Goal: Task Accomplishment & Management: Use online tool/utility

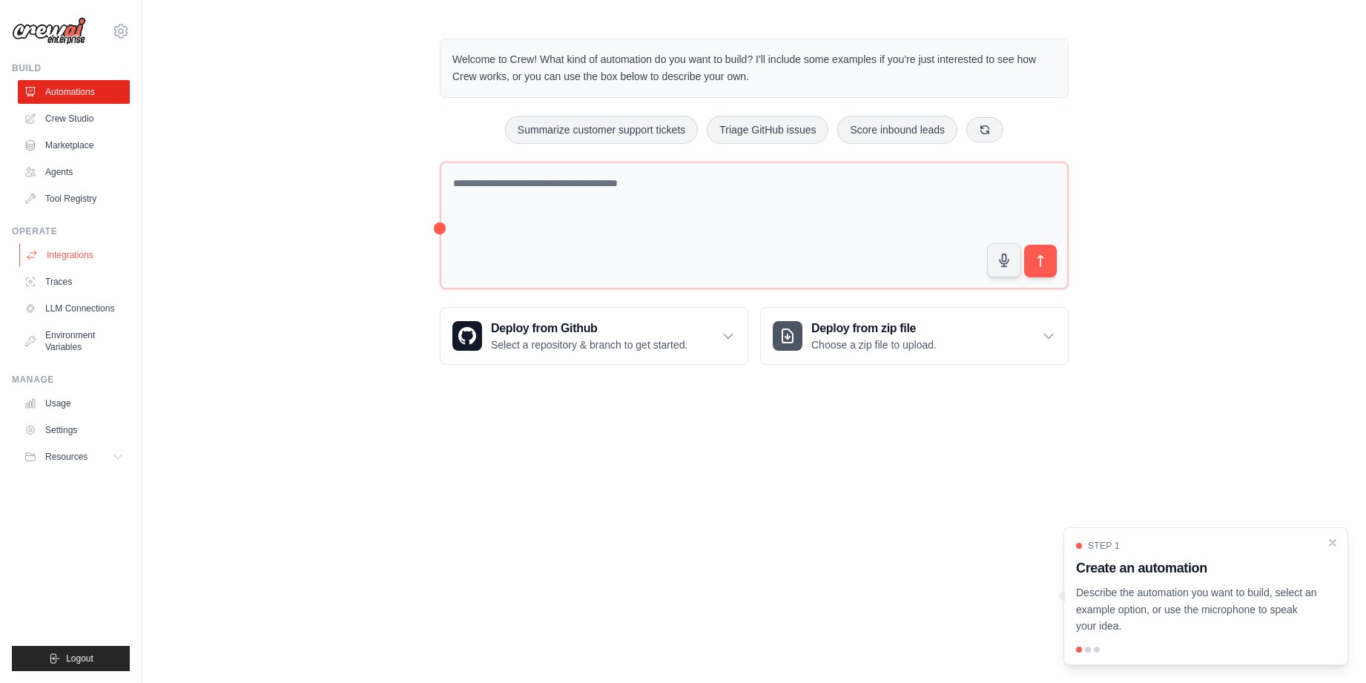
click at [53, 251] on link "Integrations" at bounding box center [75, 255] width 112 height 24
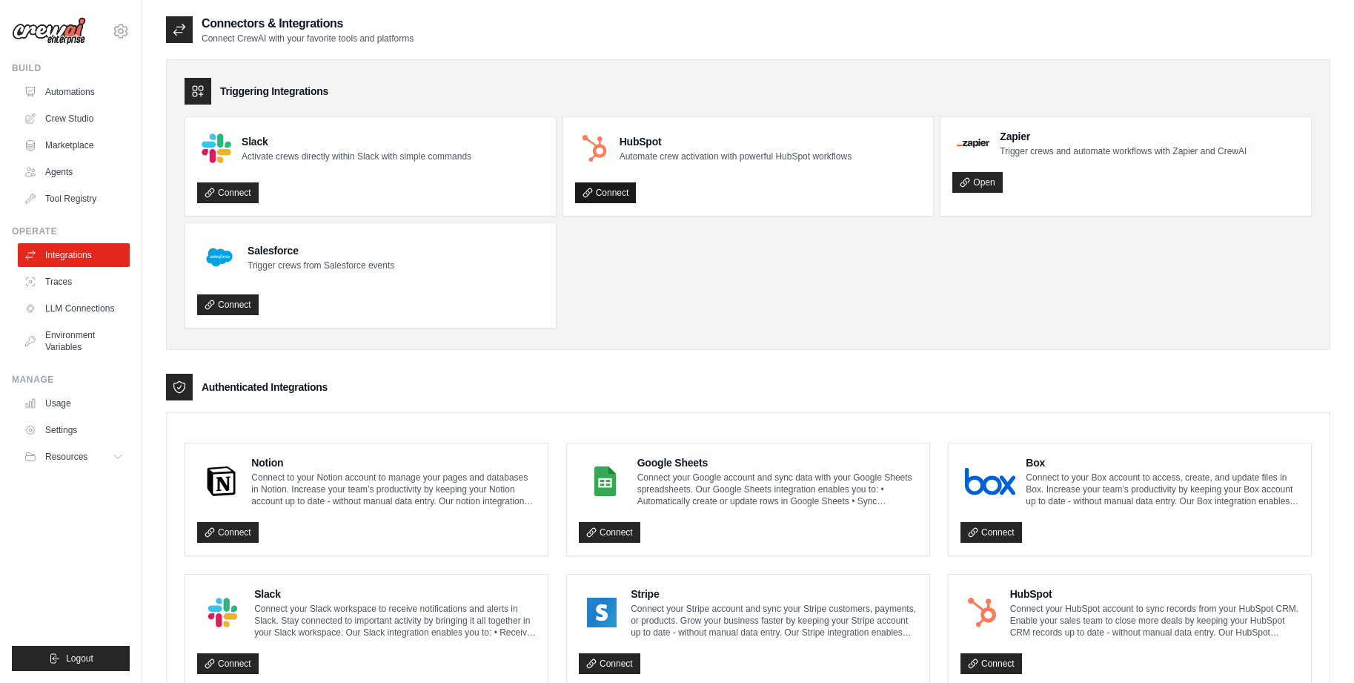
click at [611, 196] on link "Connect" at bounding box center [606, 192] width 62 height 21
click at [245, 308] on link "Connect" at bounding box center [228, 304] width 62 height 21
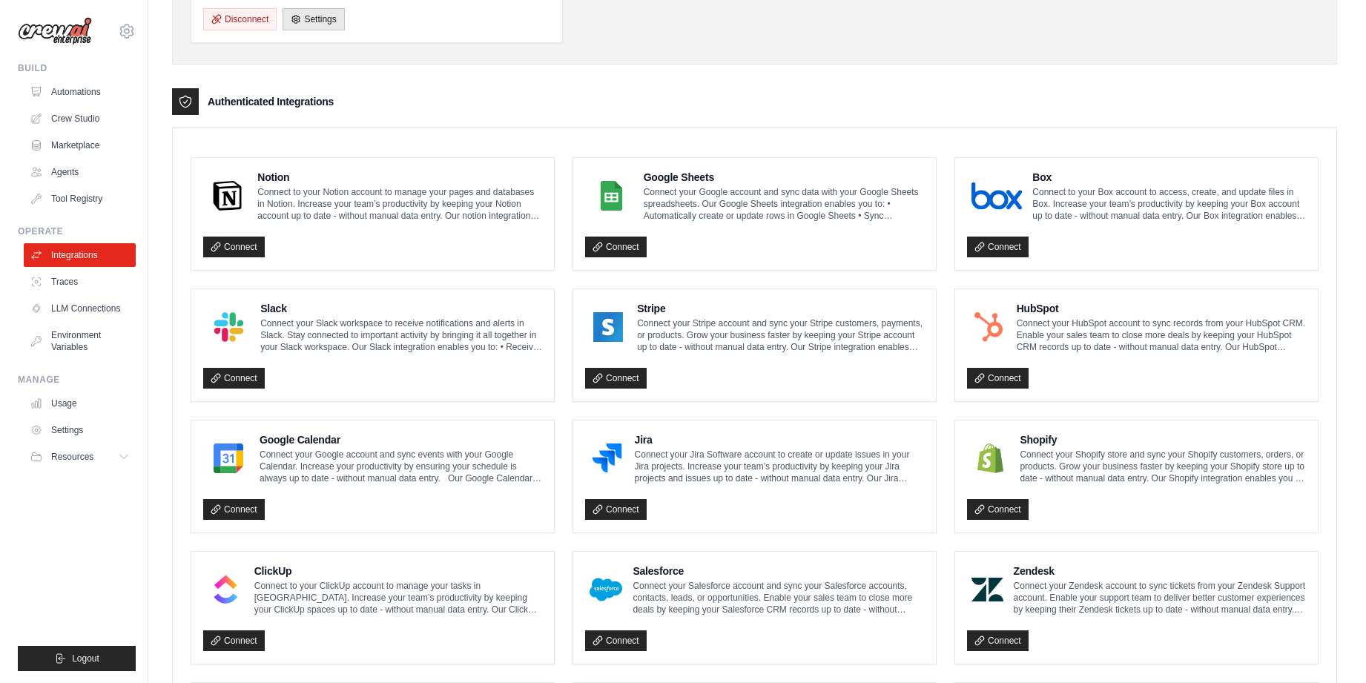
scroll to position [493, 0]
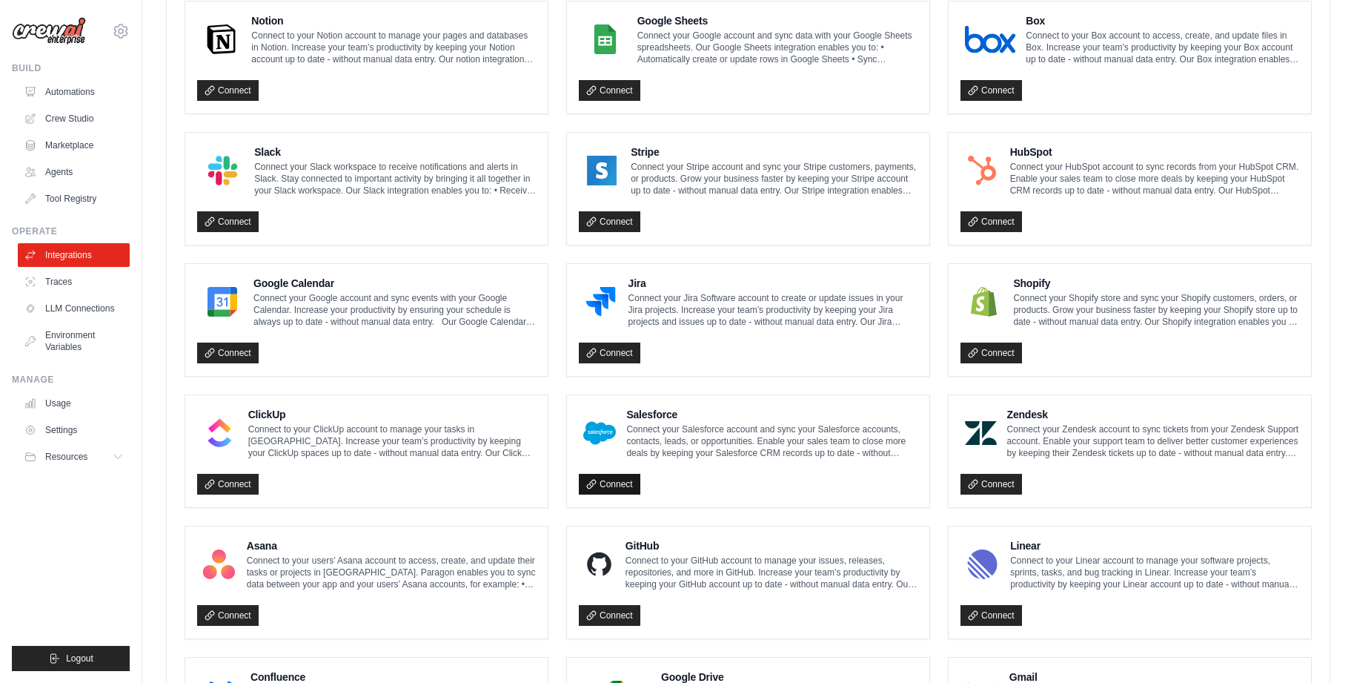
click at [615, 486] on link "Connect" at bounding box center [610, 484] width 62 height 21
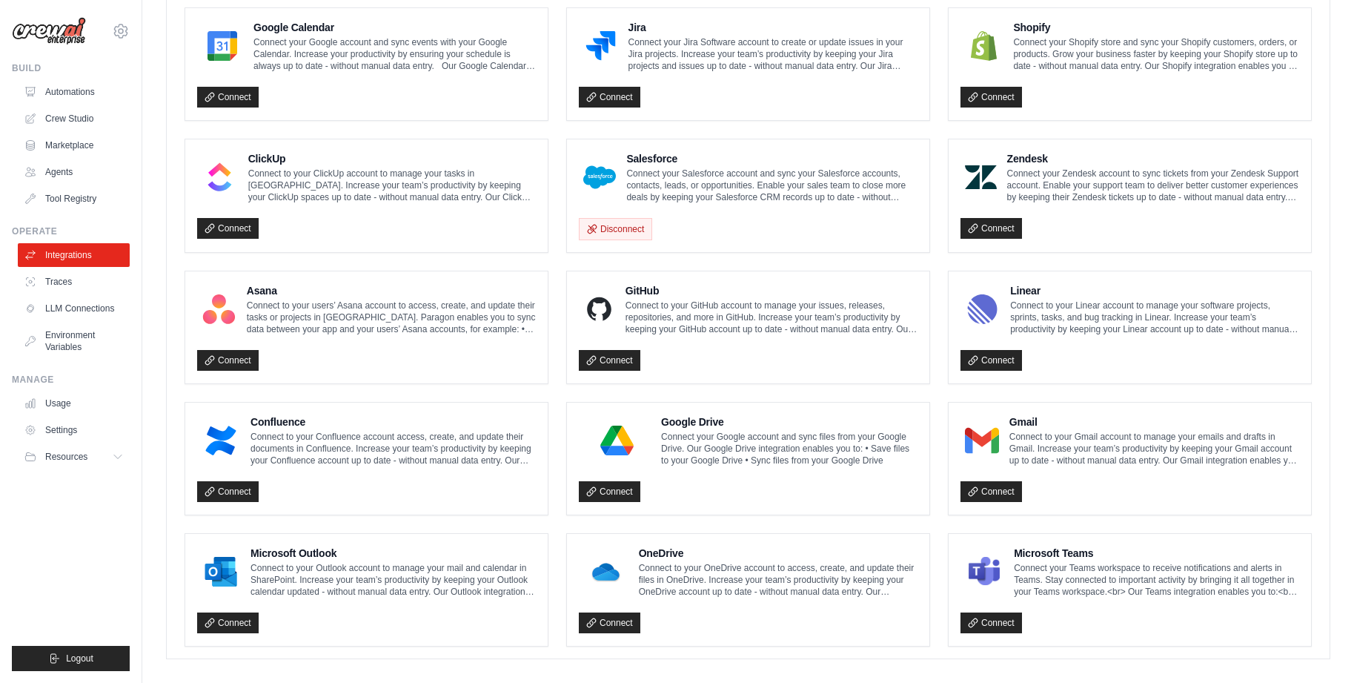
scroll to position [758, 0]
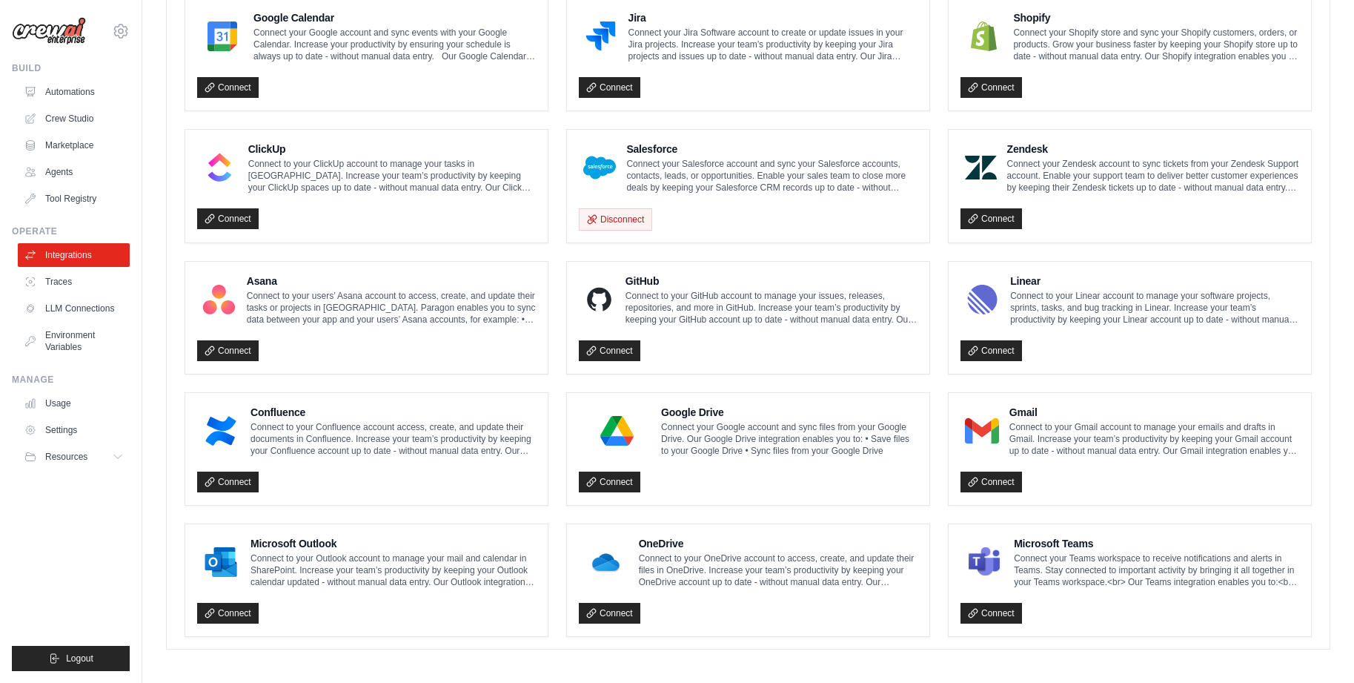
click at [228, 607] on link "Connect" at bounding box center [228, 613] width 62 height 21
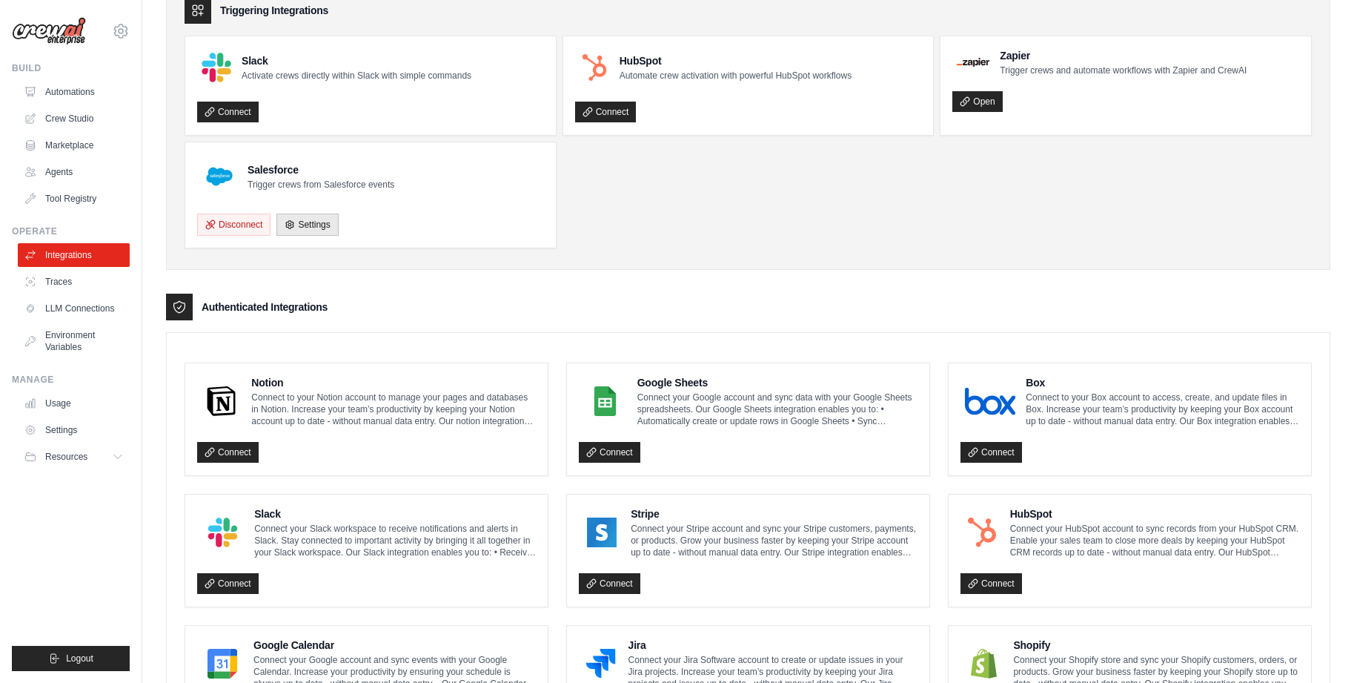
scroll to position [0, 0]
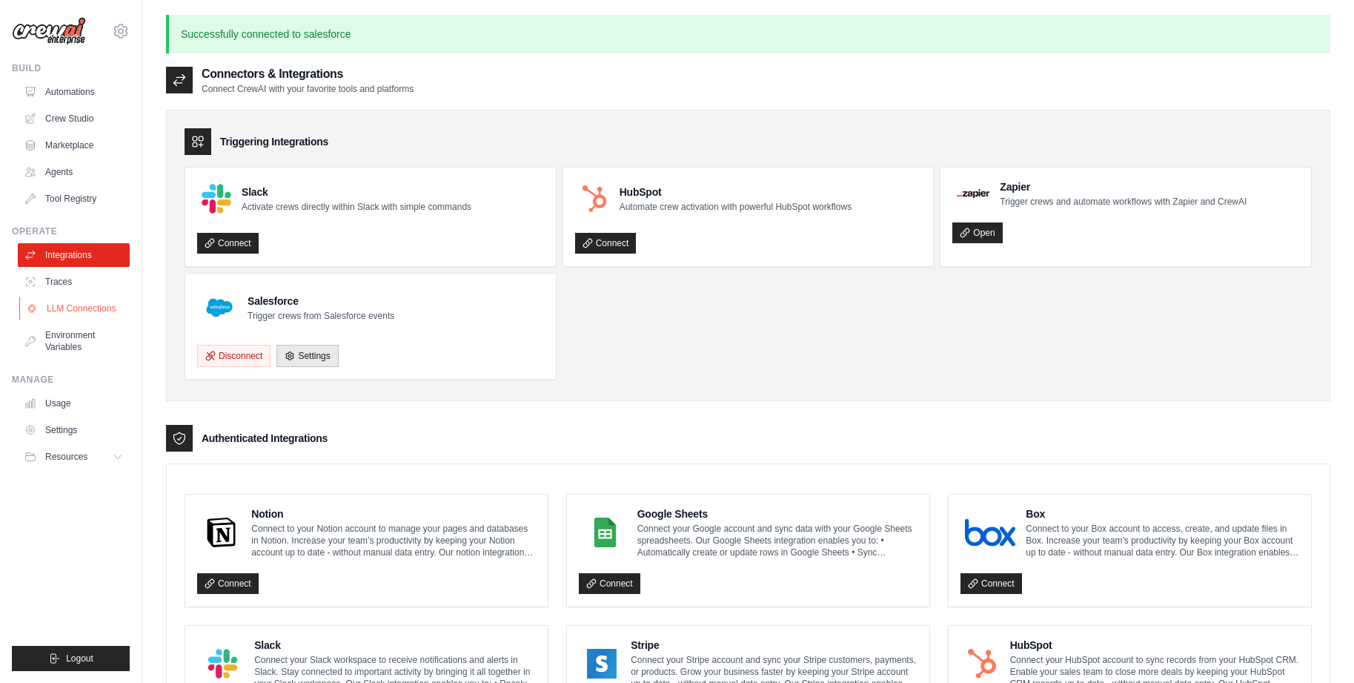
click at [75, 302] on link "LLM Connections" at bounding box center [75, 309] width 112 height 24
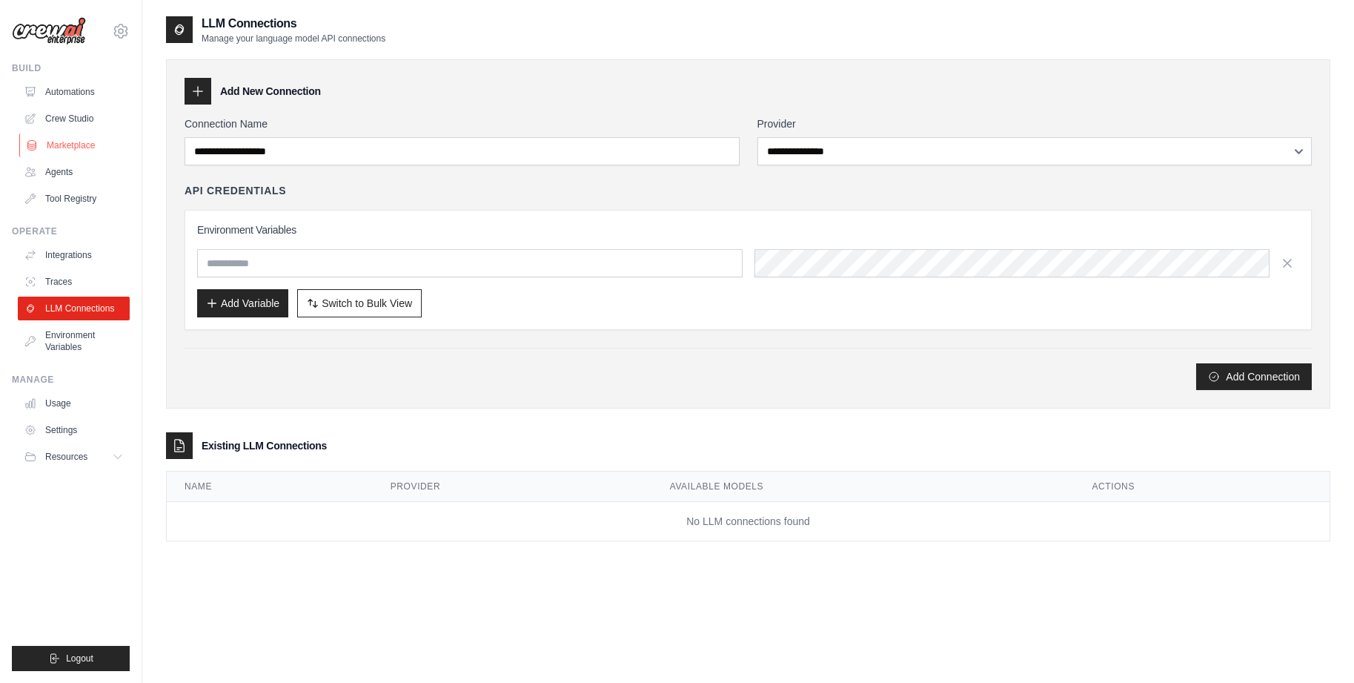
click at [88, 146] on link "Marketplace" at bounding box center [75, 145] width 112 height 24
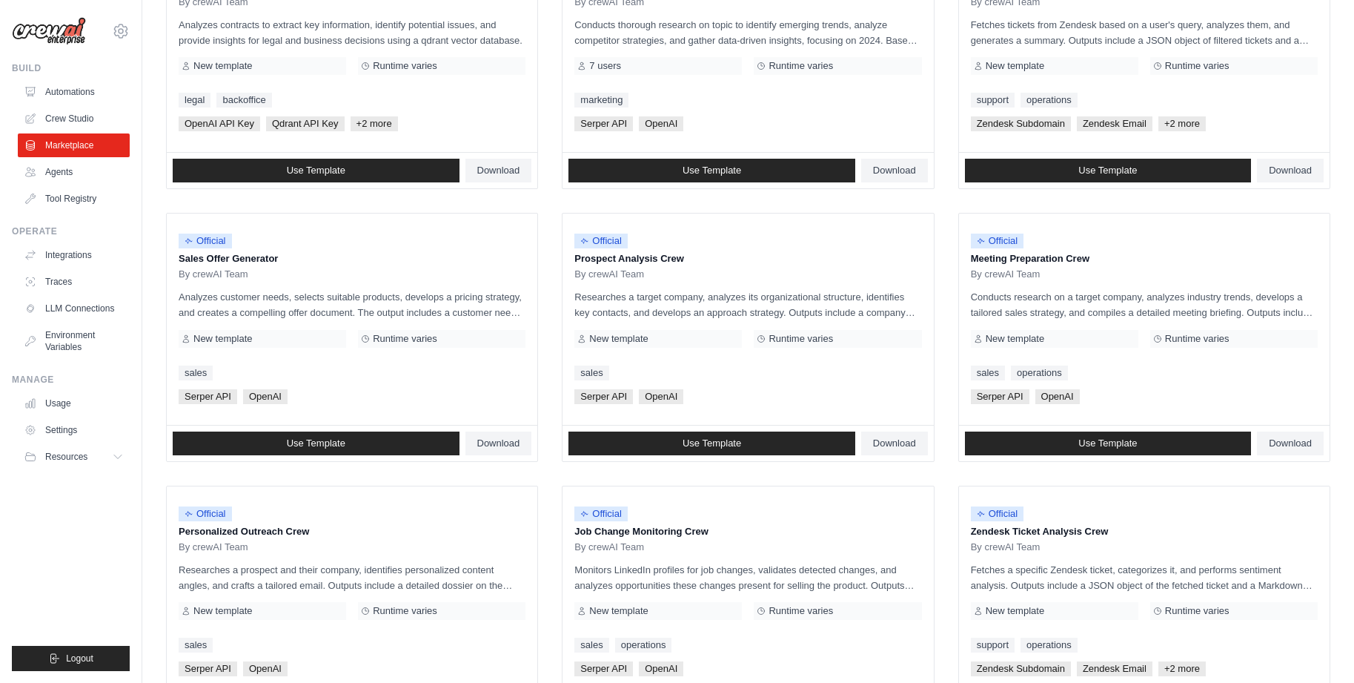
scroll to position [676, 0]
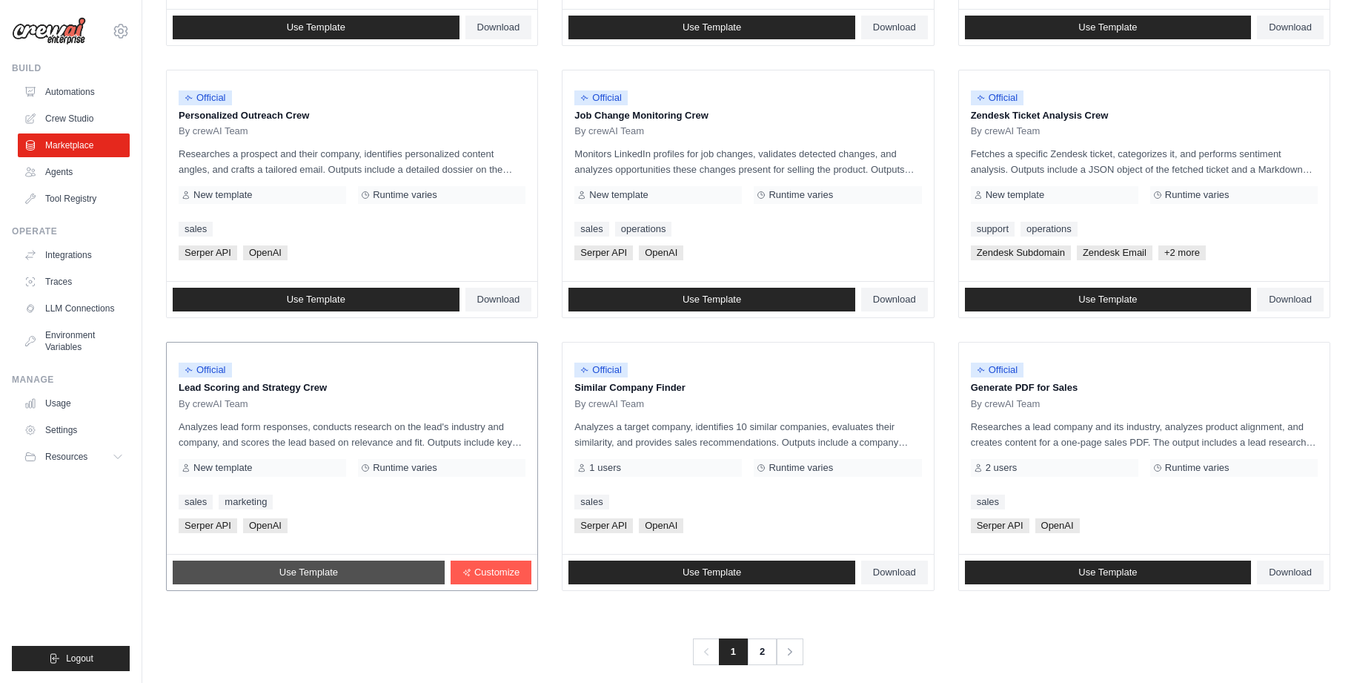
click at [343, 572] on link "Use Template" at bounding box center [309, 572] width 272 height 24
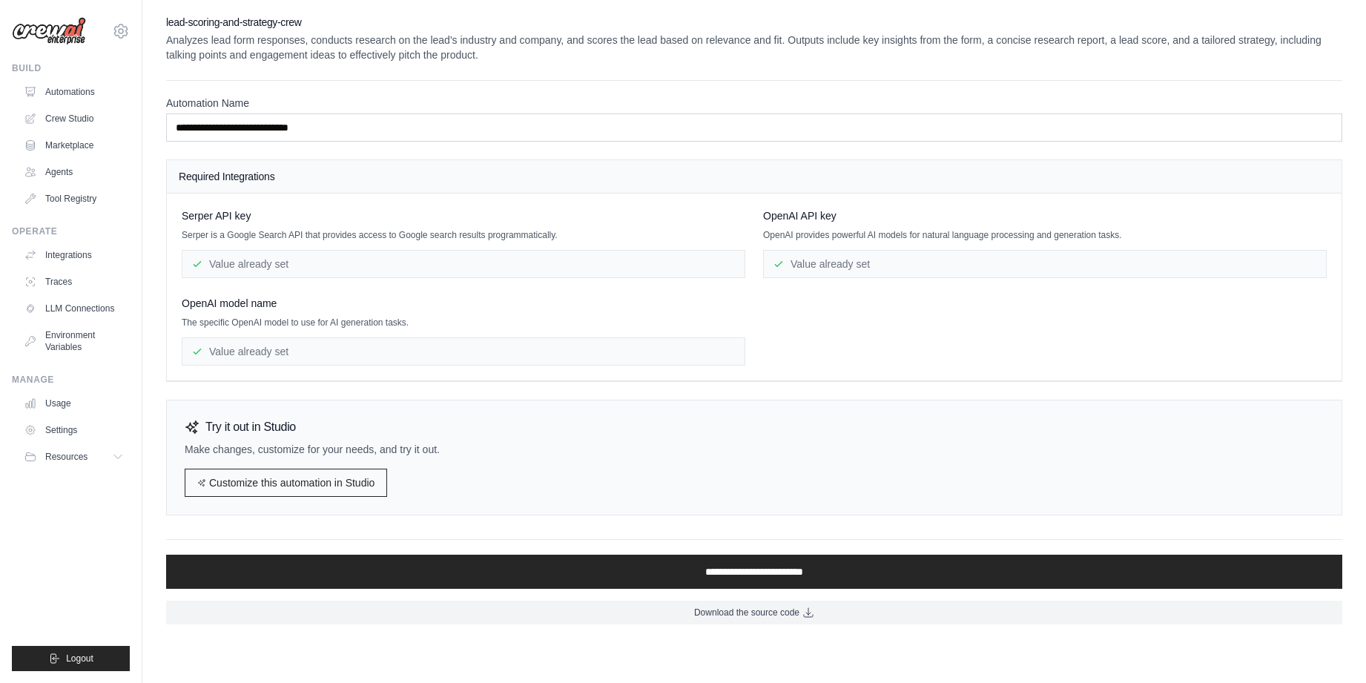
click at [322, 489] on link "Customize this automation in Studio" at bounding box center [286, 483] width 202 height 28
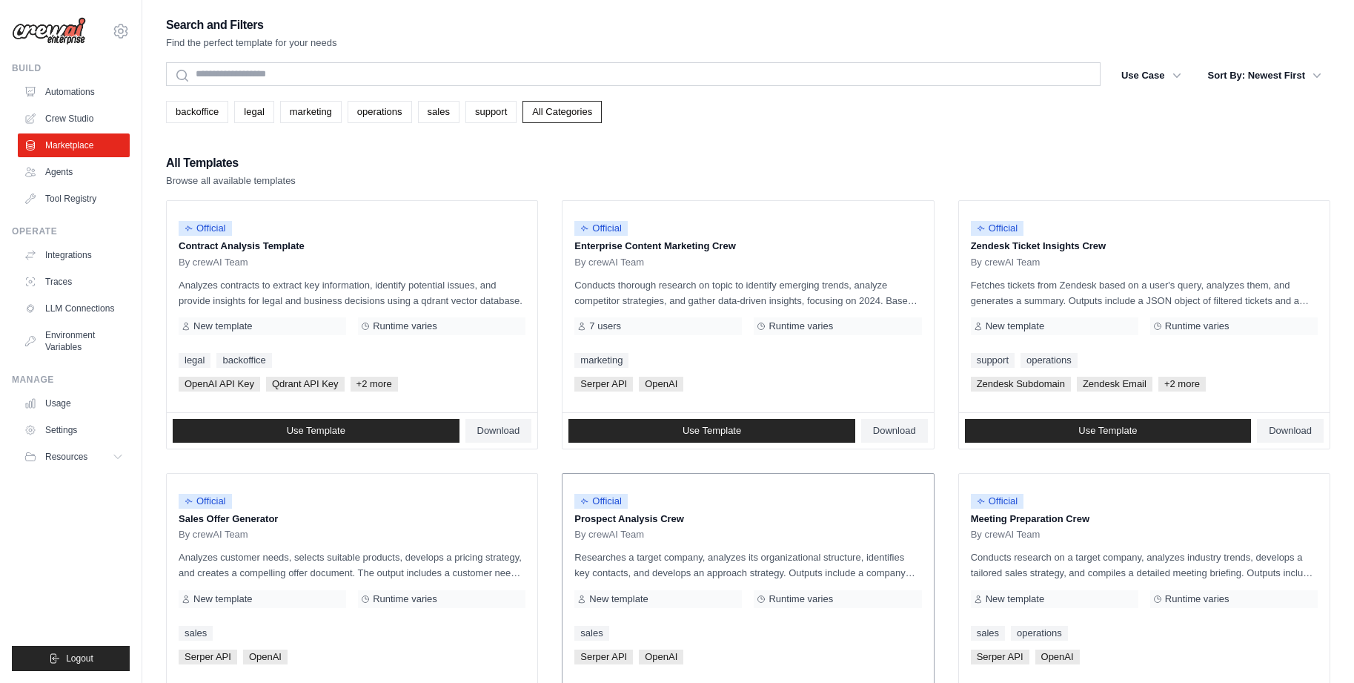
scroll to position [3, 0]
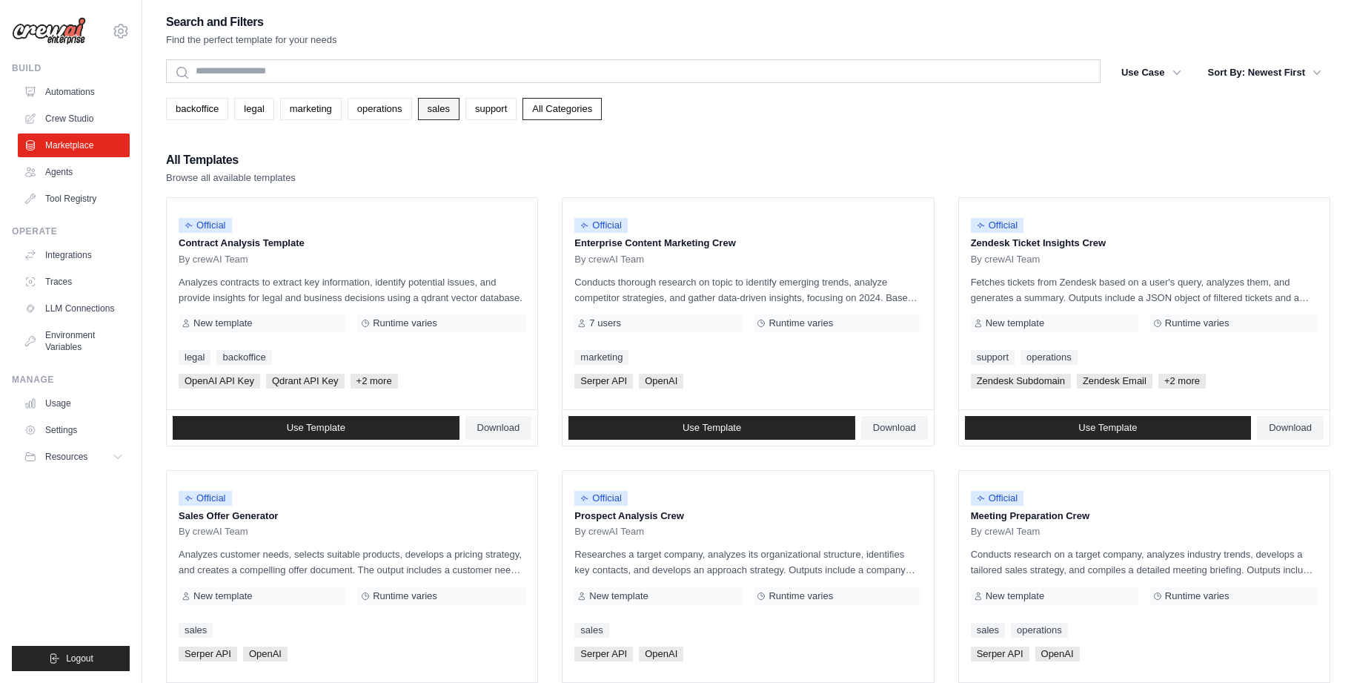
click at [438, 110] on link "sales" at bounding box center [439, 109] width 42 height 22
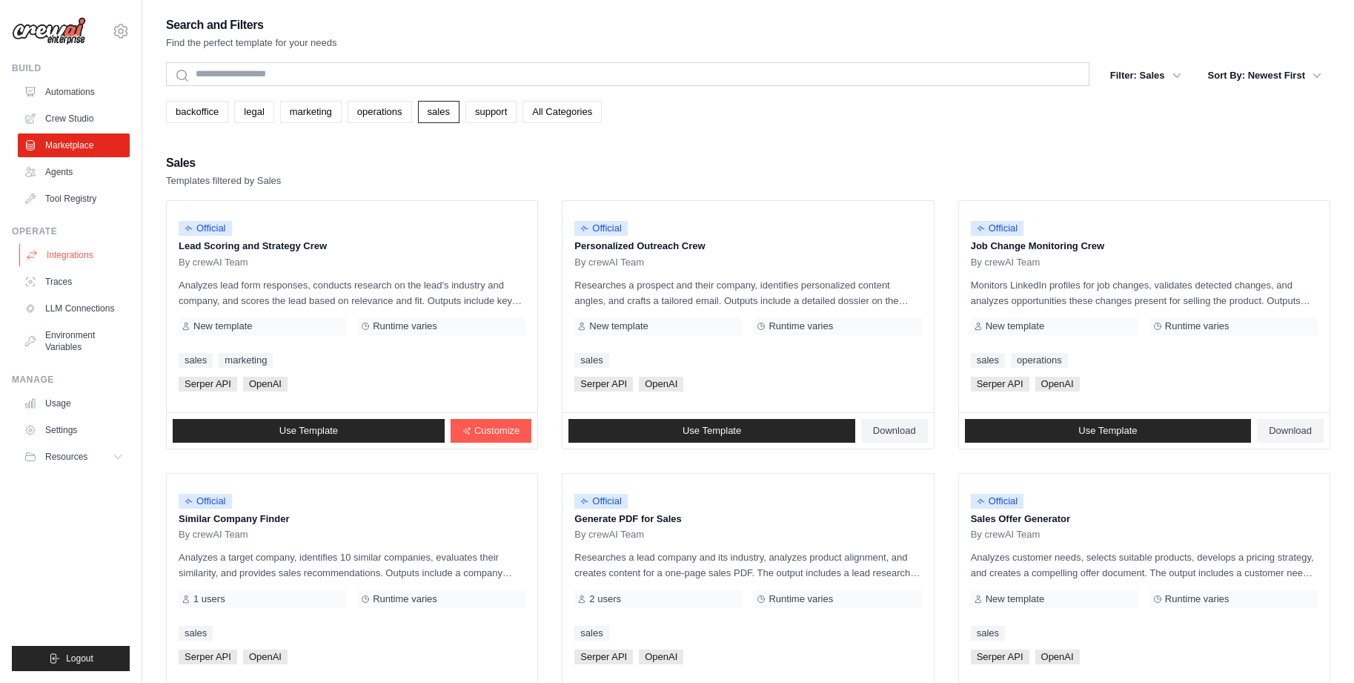
click at [54, 252] on link "Integrations" at bounding box center [75, 255] width 112 height 24
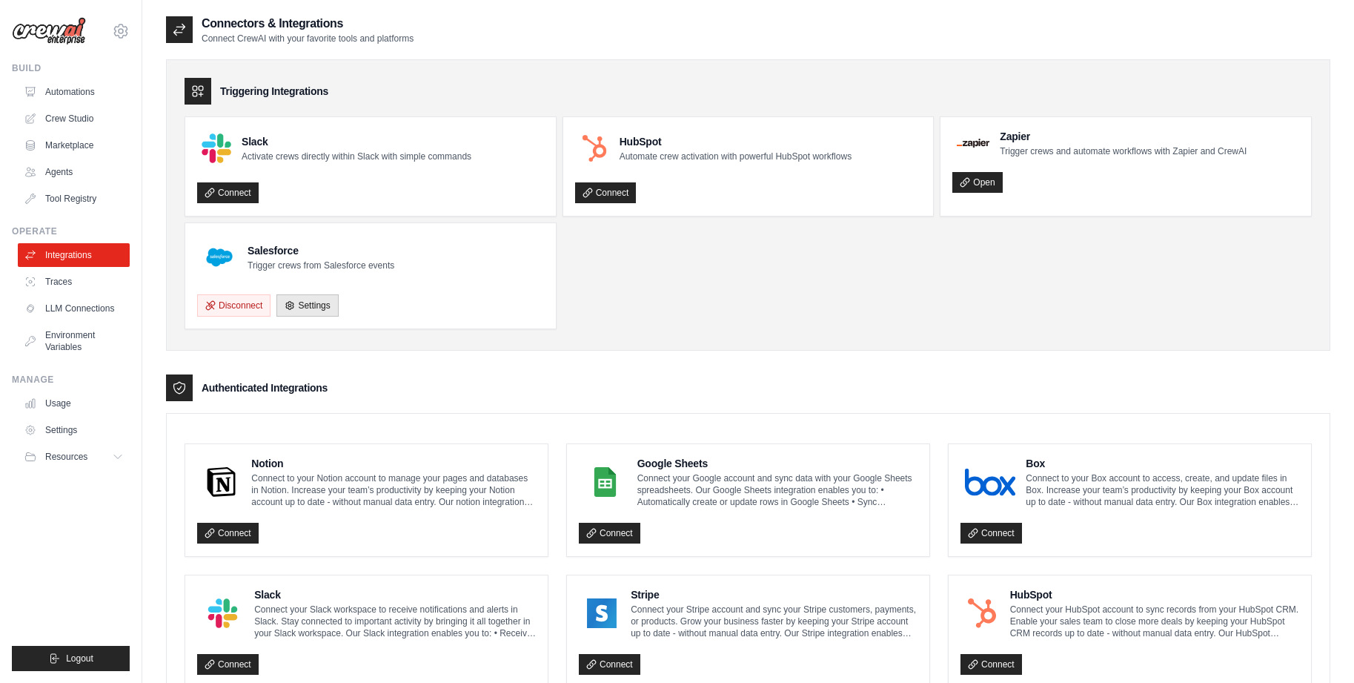
click at [440, 267] on div "Salesforce Trigger crews from Salesforce events" at bounding box center [370, 257] width 347 height 44
click at [328, 302] on link "Settings" at bounding box center [308, 305] width 62 height 22
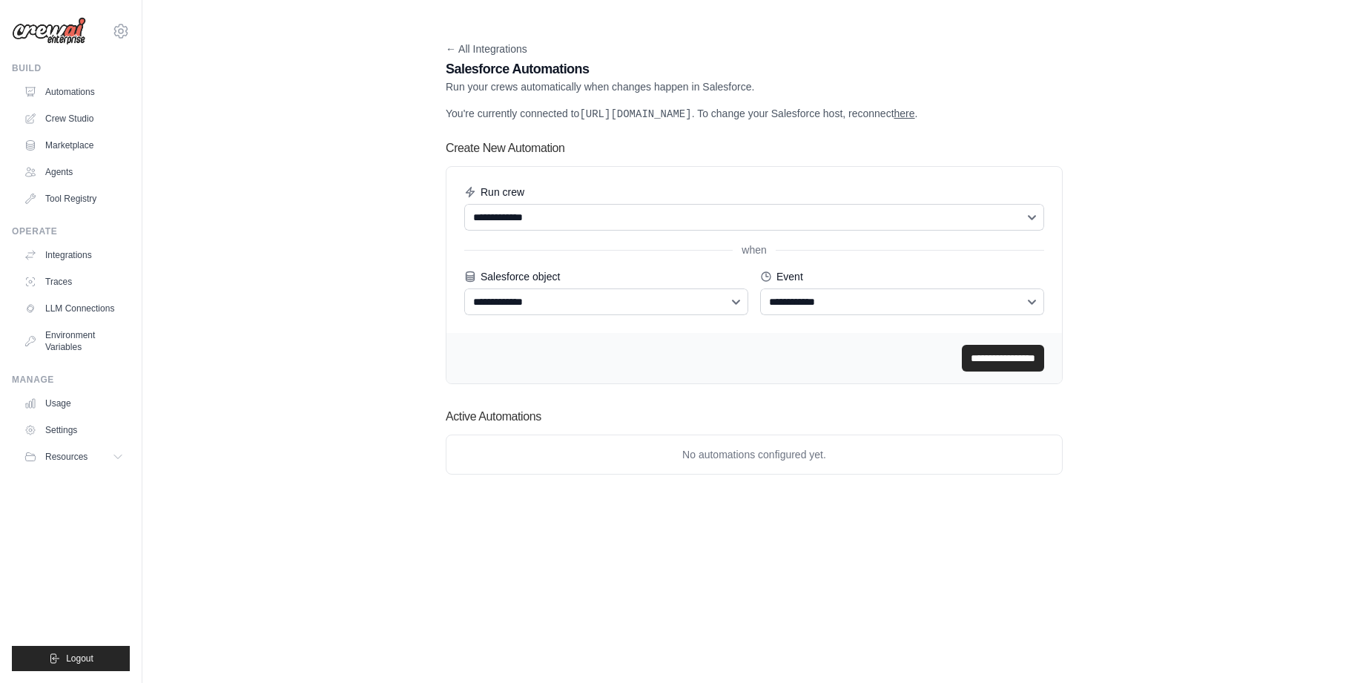
click at [635, 216] on div "**********" at bounding box center [754, 208] width 580 height 46
select select "**********"
select select "*******"
click at [53, 113] on link "Crew Studio" at bounding box center [75, 119] width 112 height 24
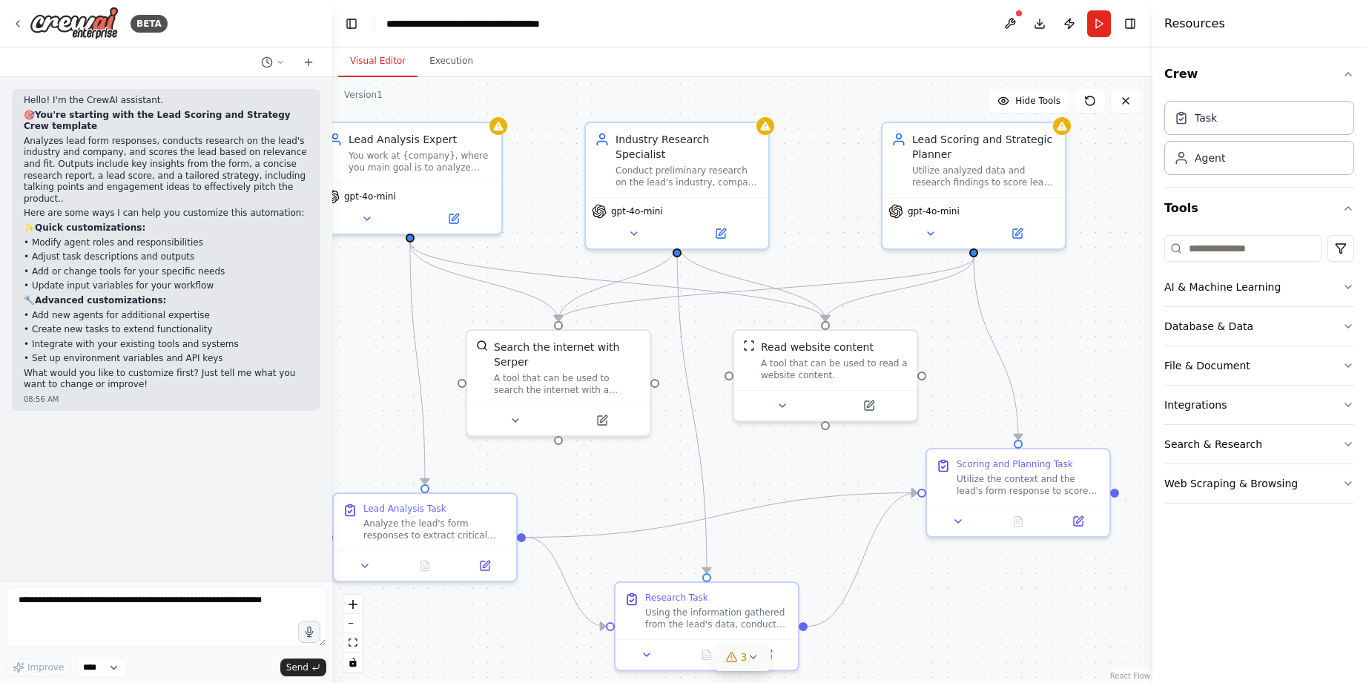
click at [747, 663] on span "3" at bounding box center [744, 656] width 7 height 15
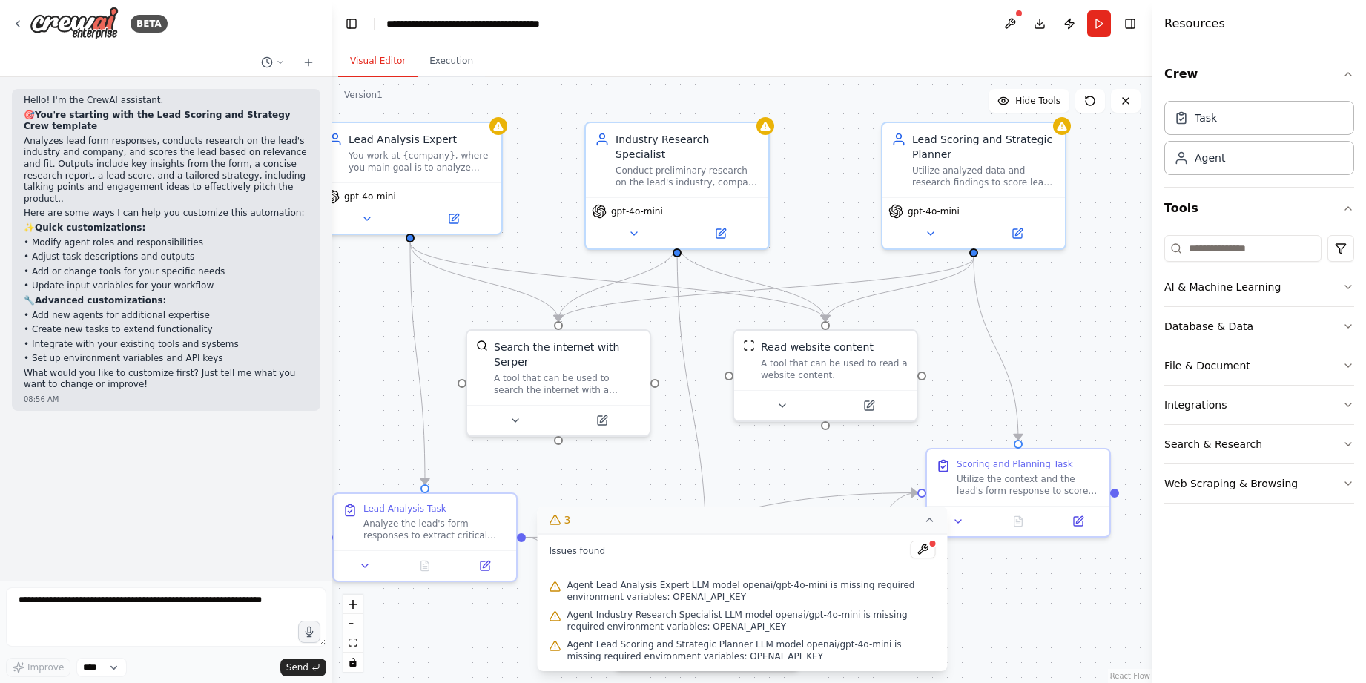
click at [747, 663] on div "Agent Lead Scoring and Strategic Planner LLM model openai/gpt-4o-mini is missin…" at bounding box center [742, 650] width 386 height 30
click at [357, 565] on button at bounding box center [365, 563] width 51 height 18
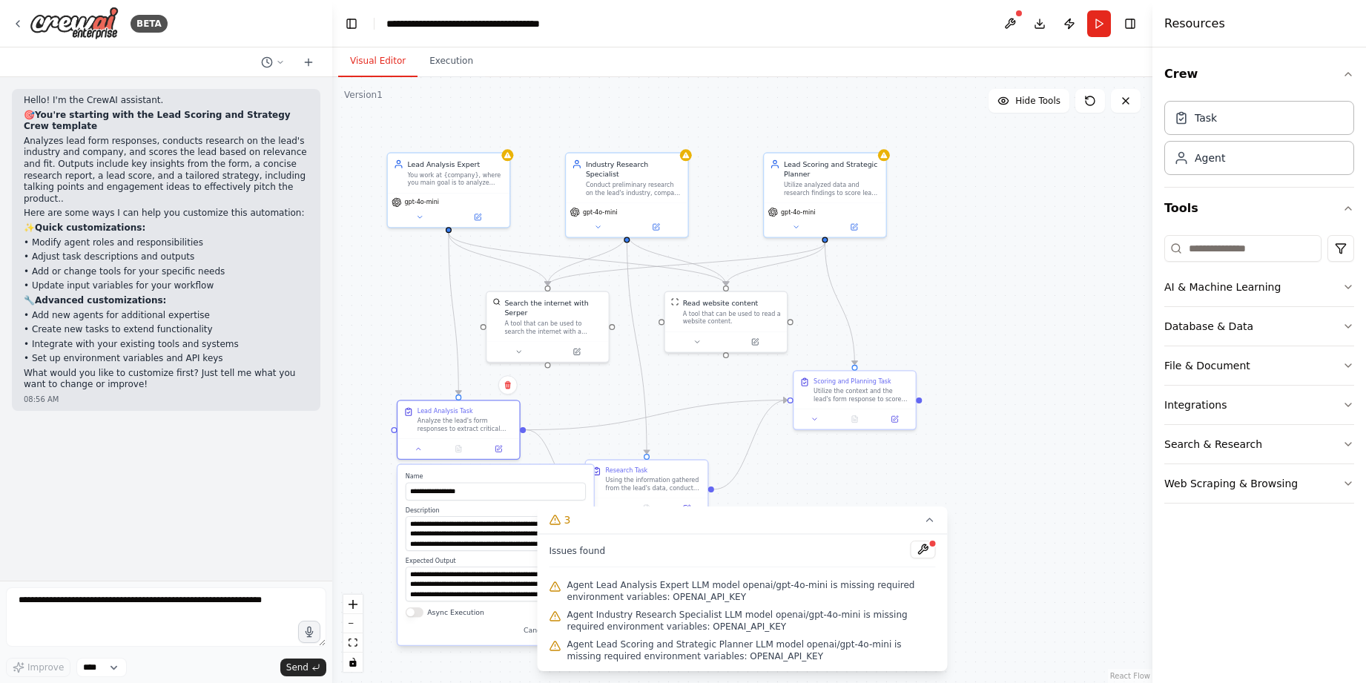
drag, startPoint x: 547, startPoint y: 153, endPoint x: 599, endPoint y: 42, distance: 123.4
click at [599, 42] on main "**********" at bounding box center [742, 341] width 820 height 683
click at [1166, 377] on button "File & Document" at bounding box center [1259, 365] width 190 height 39
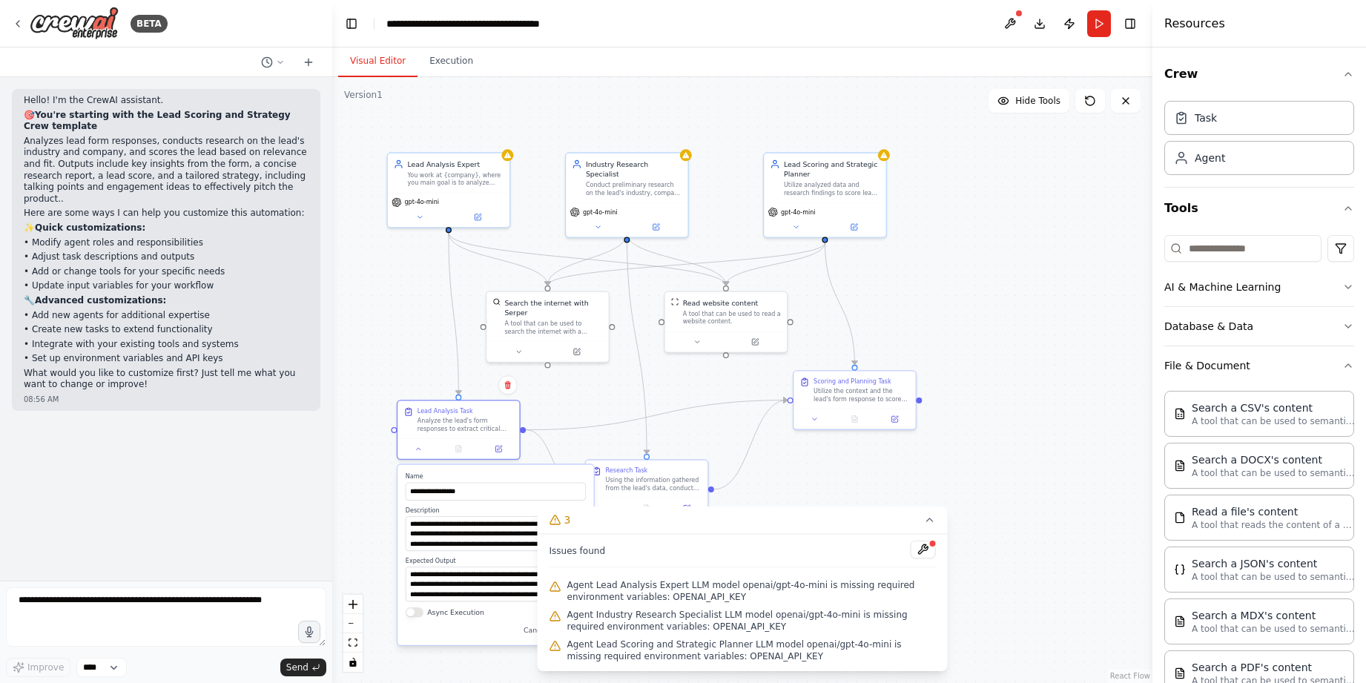
click at [1068, 350] on div ".deletable-edge-delete-btn { width: 20px; height: 20px; border: 0px solid #ffff…" at bounding box center [742, 380] width 820 height 606
click at [447, 58] on button "Execution" at bounding box center [450, 61] width 67 height 31
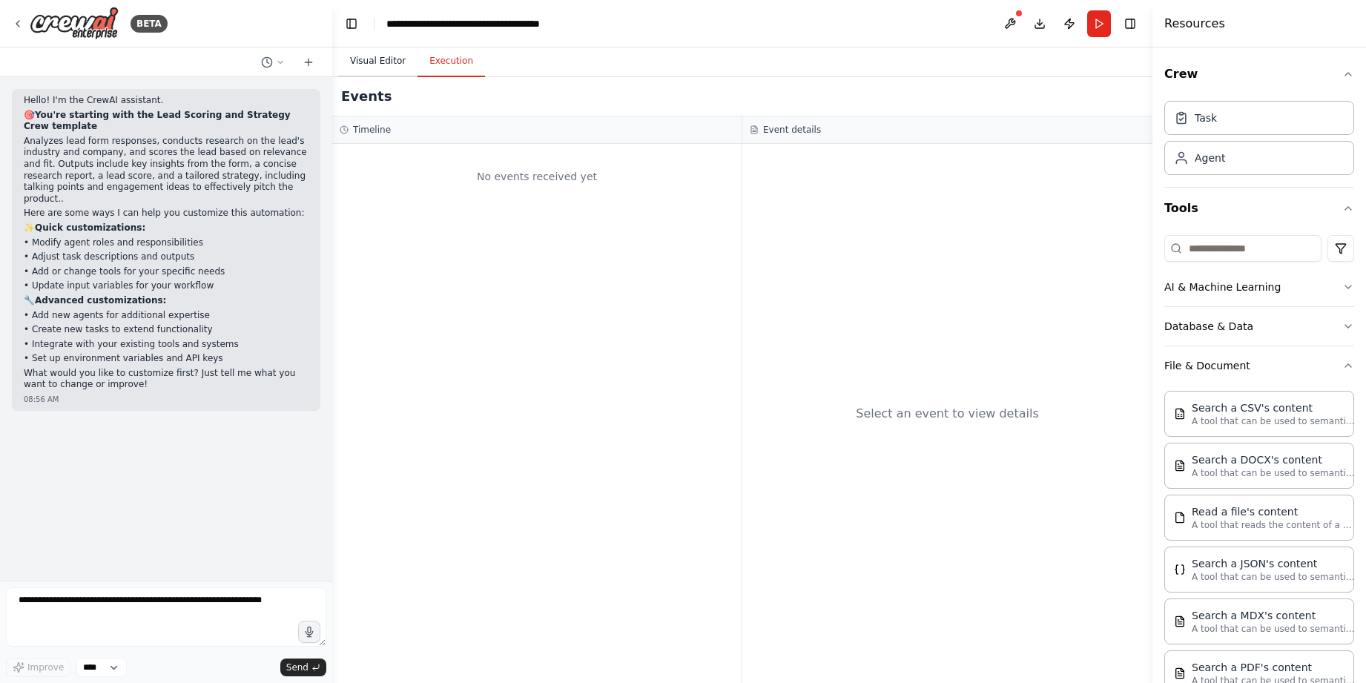
click at [406, 73] on button "Visual Editor" at bounding box center [377, 61] width 79 height 31
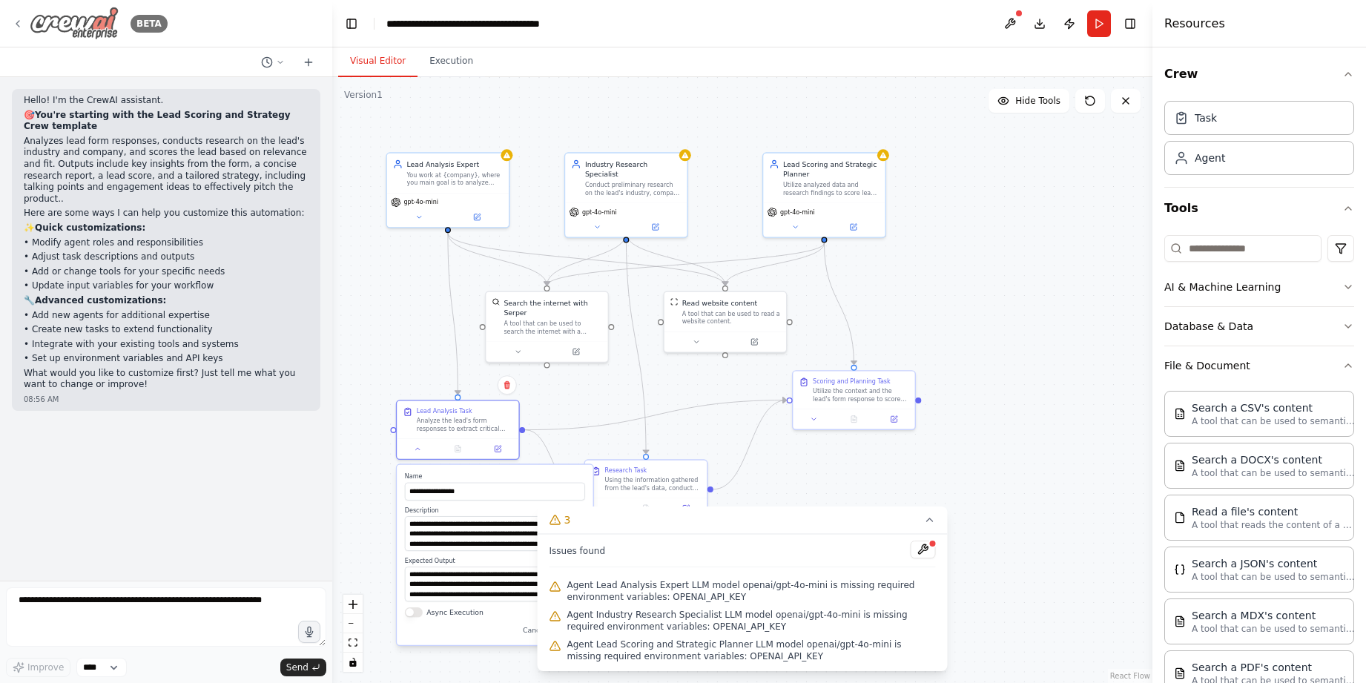
click at [15, 22] on icon at bounding box center [18, 24] width 12 height 12
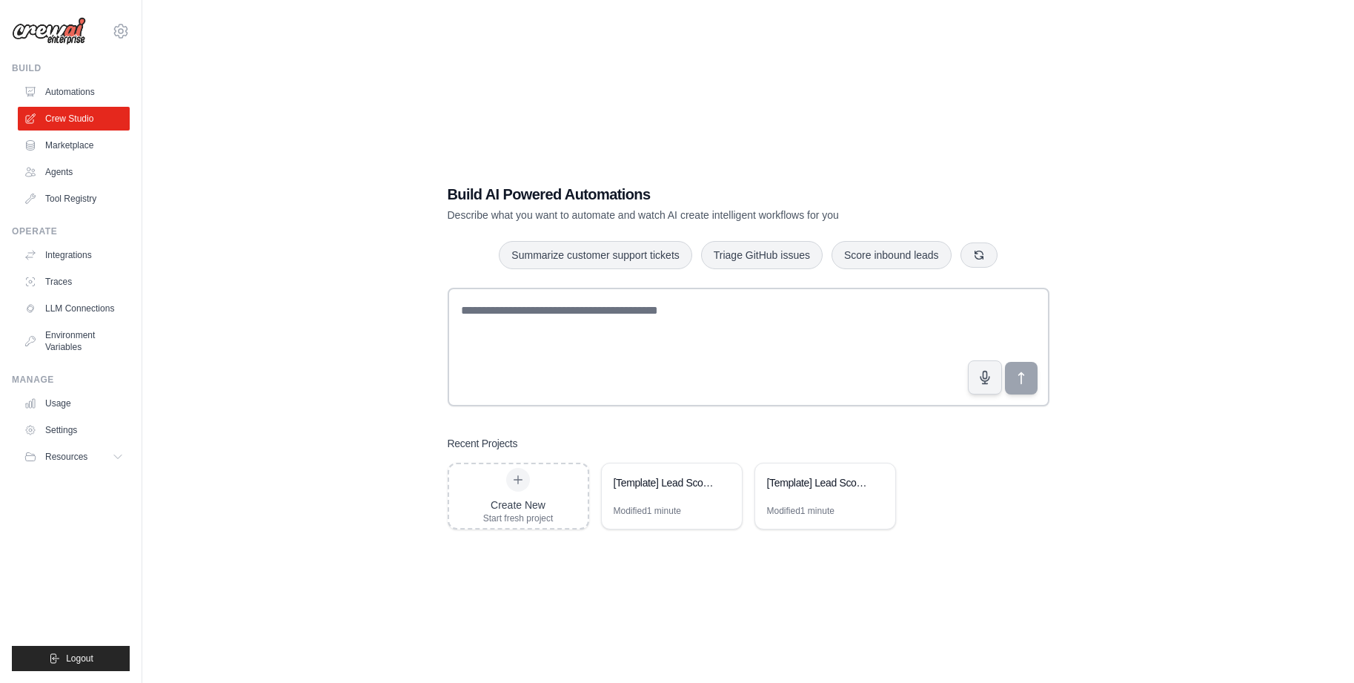
click at [69, 148] on link "Marketplace" at bounding box center [74, 145] width 112 height 24
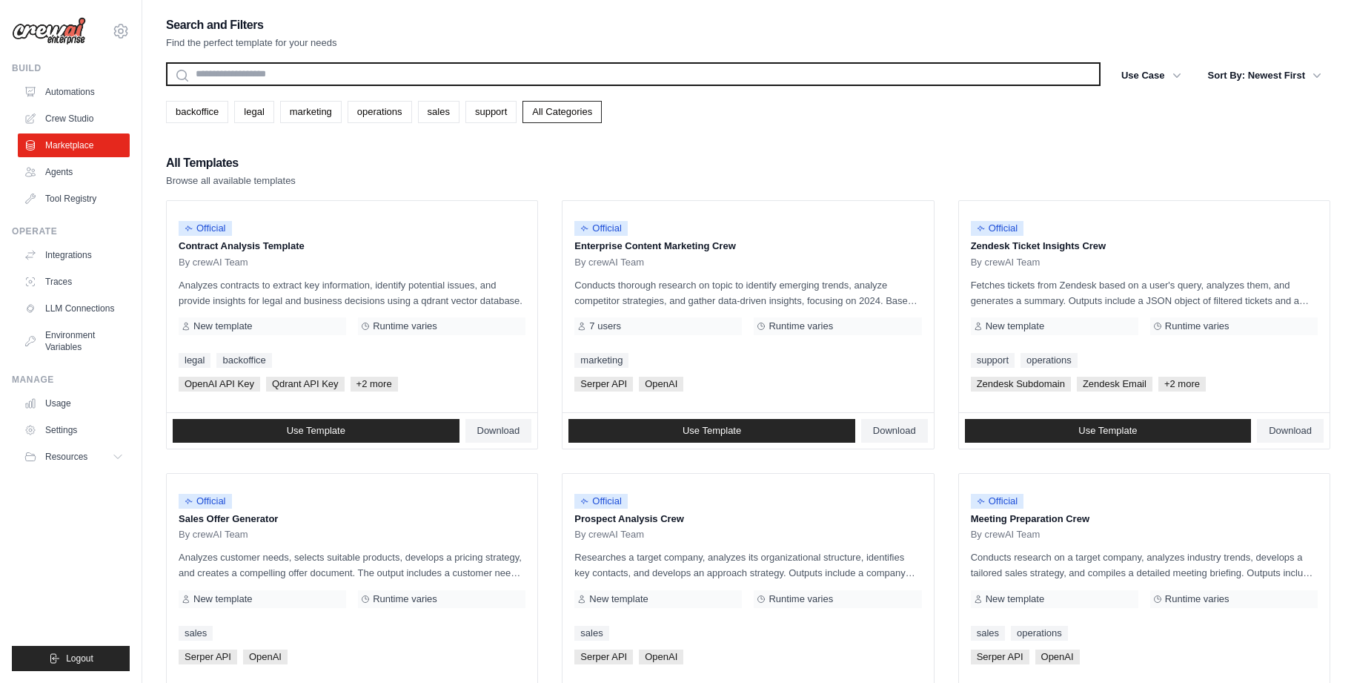
click at [218, 75] on input "text" at bounding box center [633, 74] width 935 height 24
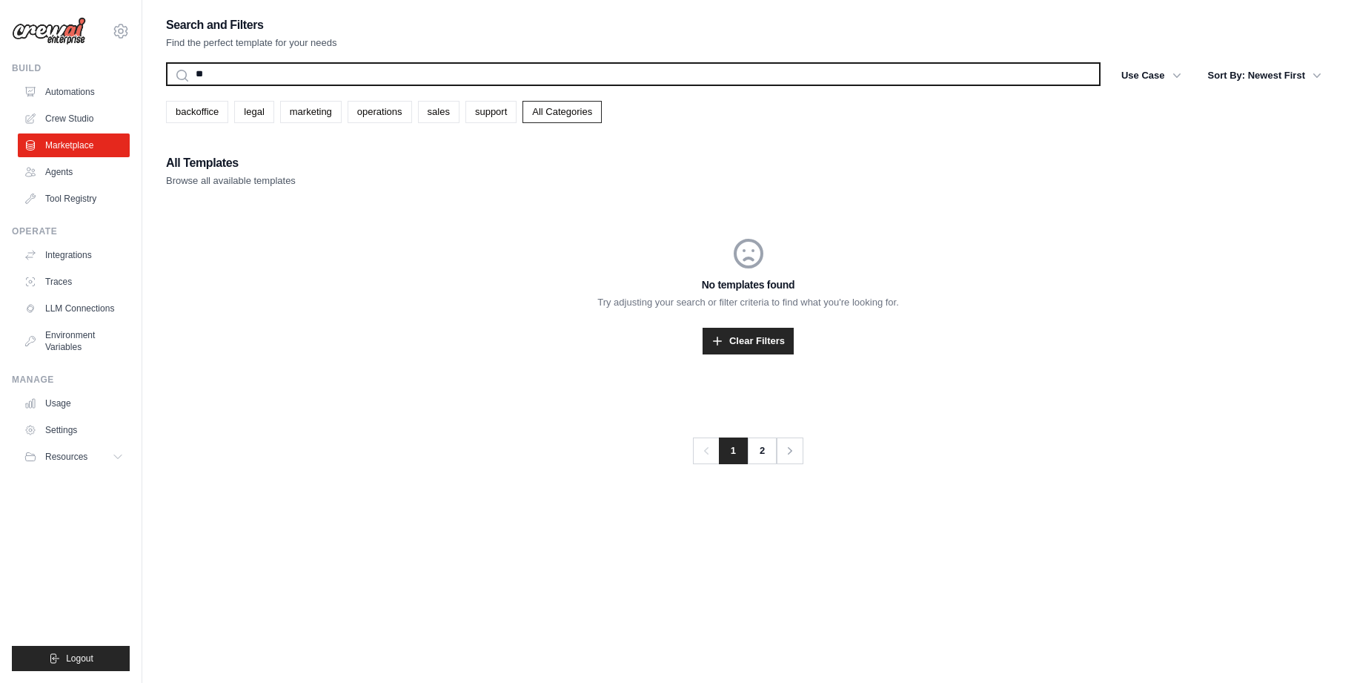
type input "*"
